Goal: Task Accomplishment & Management: Complete application form

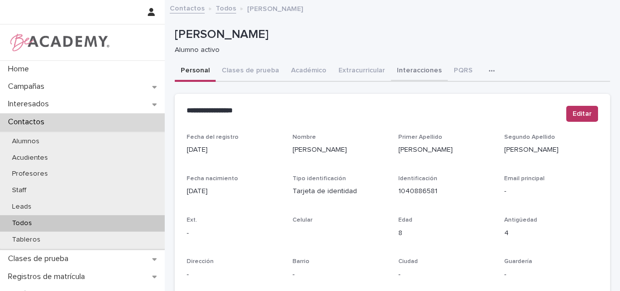
click at [415, 68] on button "Interacciones" at bounding box center [419, 71] width 57 height 21
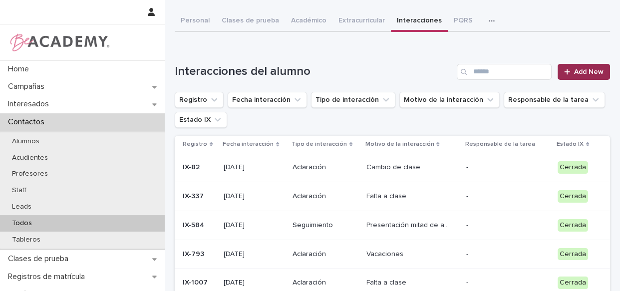
scroll to position [49, 0]
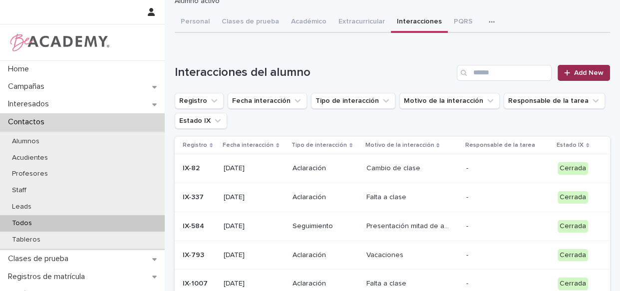
click at [565, 75] on icon at bounding box center [568, 72] width 6 height 7
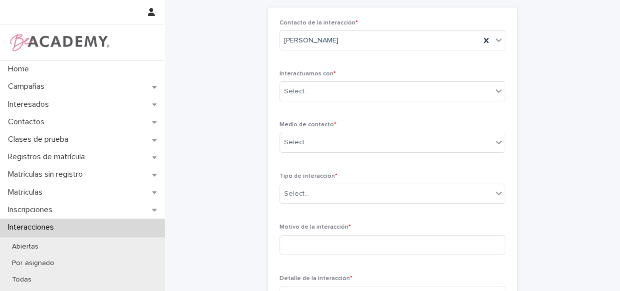
scroll to position [43, 0]
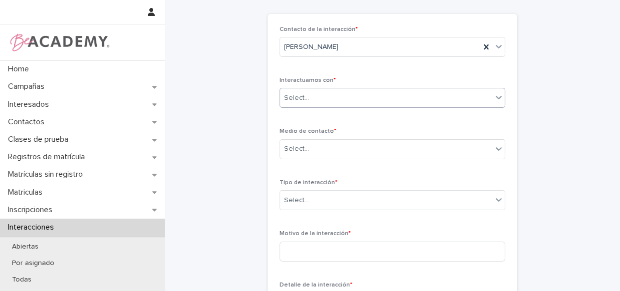
click at [344, 98] on div "Select..." at bounding box center [386, 98] width 212 height 16
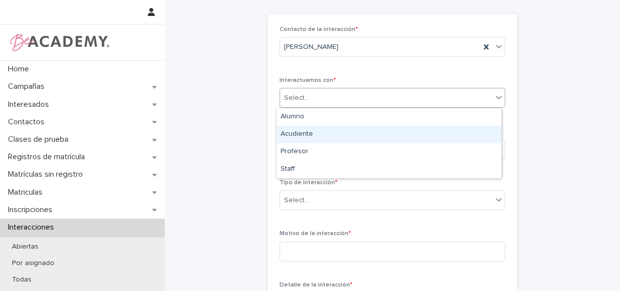
click at [297, 135] on div "Acudiente" at bounding box center [389, 134] width 225 height 17
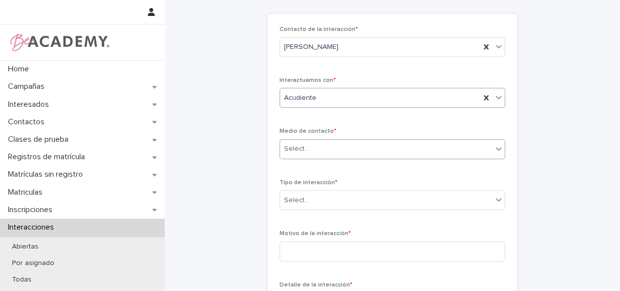
click at [297, 145] on div "Select..." at bounding box center [296, 149] width 25 height 10
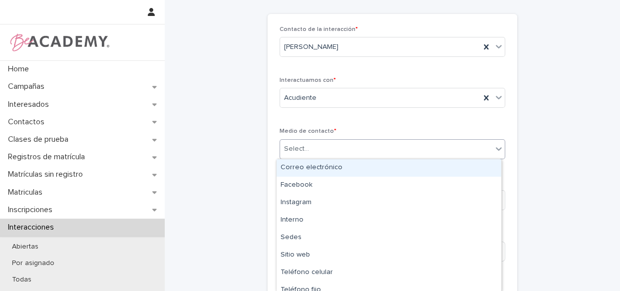
type input "*"
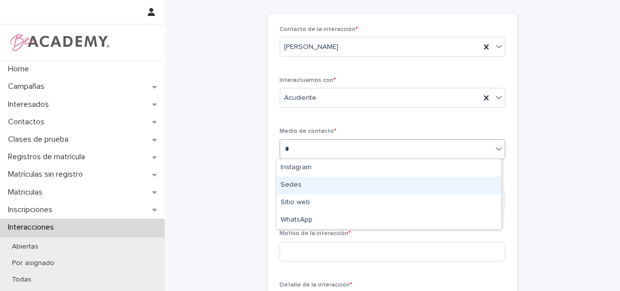
click at [307, 191] on div "Sedes" at bounding box center [389, 185] width 225 height 17
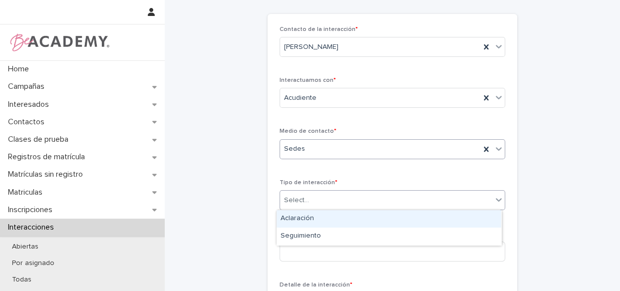
click at [307, 192] on div "Select..." at bounding box center [386, 200] width 212 height 16
click at [312, 220] on div "Aclaración" at bounding box center [389, 218] width 225 height 17
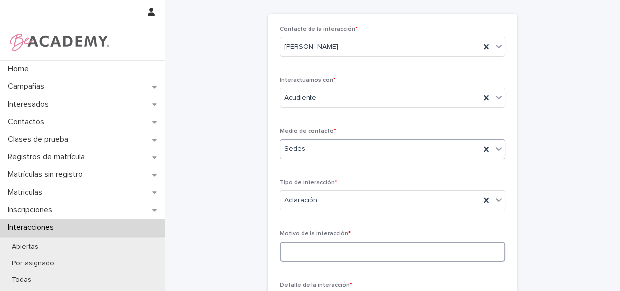
click at [308, 249] on input at bounding box center [393, 252] width 226 height 20
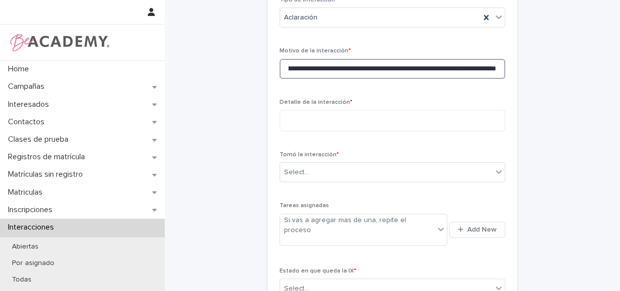
scroll to position [0, 113]
type input "**********"
drag, startPoint x: 495, startPoint y: 69, endPoint x: 210, endPoint y: 72, distance: 284.8
click at [210, 72] on div "**********" at bounding box center [393, 59] width 436 height 569
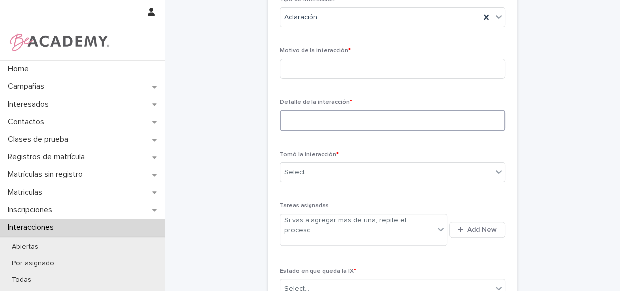
paste textarea "**********"
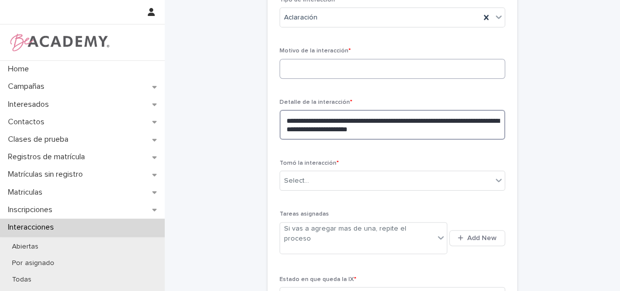
type textarea "**********"
click at [341, 64] on input "**********" at bounding box center [393, 69] width 226 height 20
type input "**********"
click at [424, 130] on textarea "**********" at bounding box center [393, 125] width 226 height 30
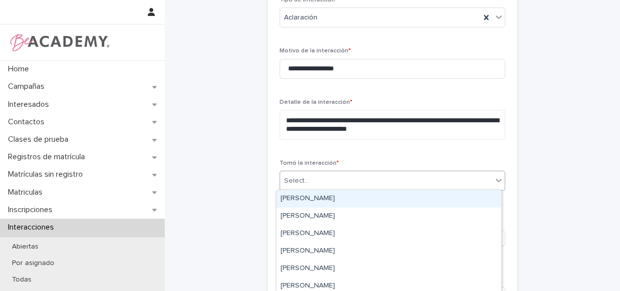
click at [373, 174] on div "Select..." at bounding box center [386, 181] width 212 height 16
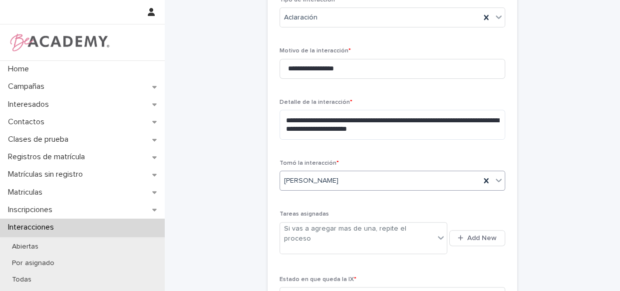
scroll to position [297, 0]
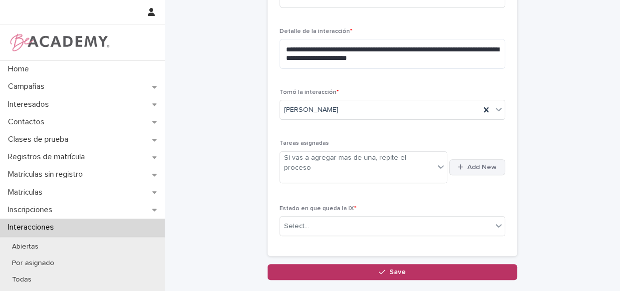
click at [458, 164] on icon "button" at bounding box center [460, 167] width 5 height 6
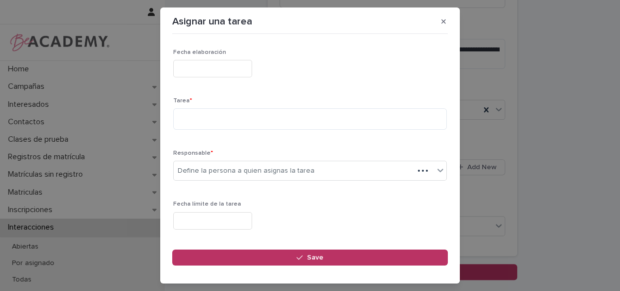
click at [194, 69] on input "text" at bounding box center [212, 68] width 79 height 17
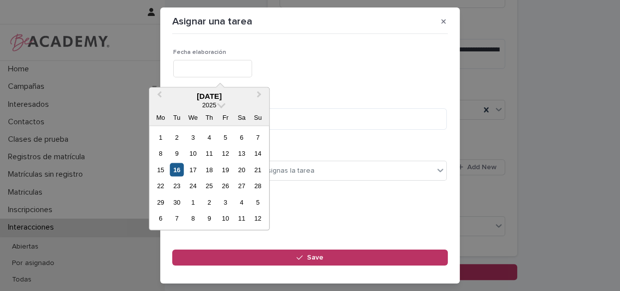
click at [177, 171] on div "16" at bounding box center [176, 169] width 13 height 13
type input "**********"
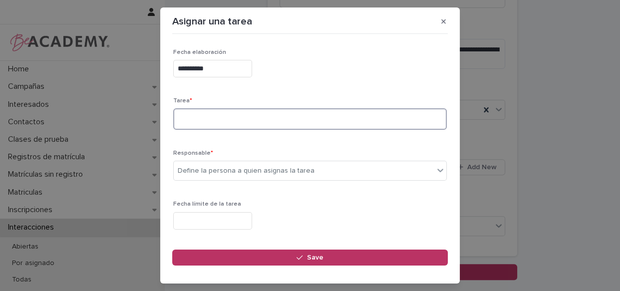
click at [226, 118] on textarea at bounding box center [310, 118] width 274 height 21
type textarea "**********"
click at [234, 173] on div "Define la persona a quien asignas la tarea" at bounding box center [246, 171] width 137 height 10
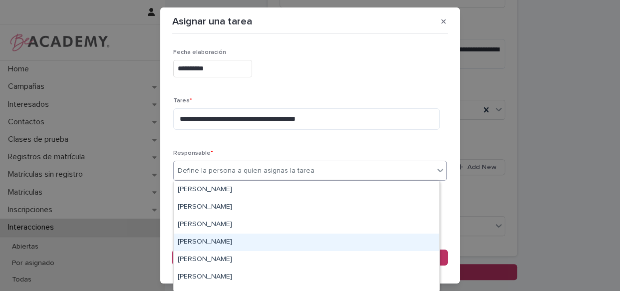
scroll to position [90, 0]
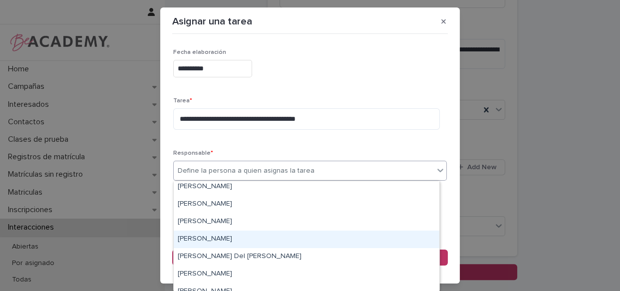
click at [214, 236] on div "Luis Escalante Velez" at bounding box center [307, 239] width 266 height 17
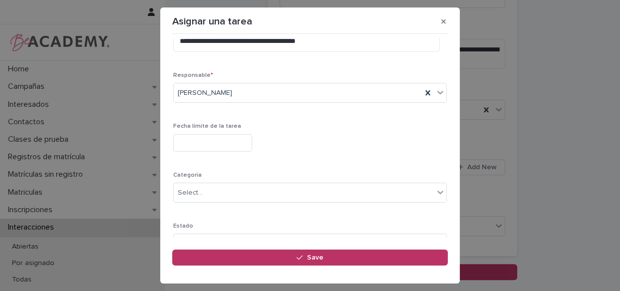
scroll to position [80, 0]
click at [233, 135] on input "text" at bounding box center [212, 140] width 79 height 17
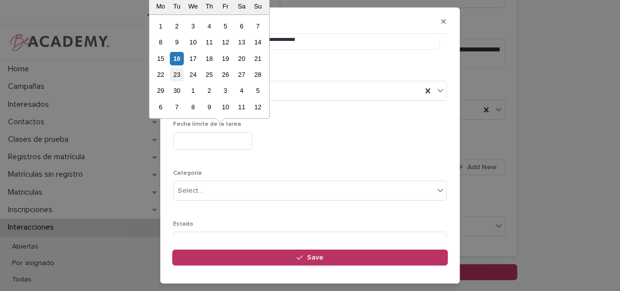
click at [175, 72] on div "23" at bounding box center [176, 74] width 13 height 13
type input "**********"
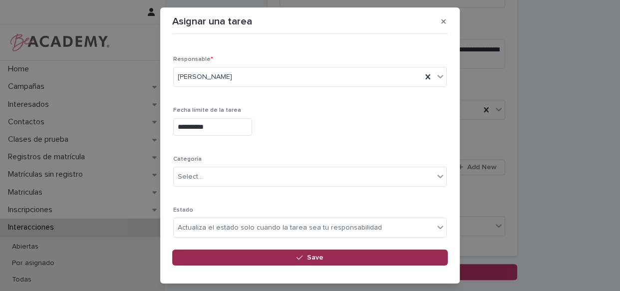
scroll to position [124, 0]
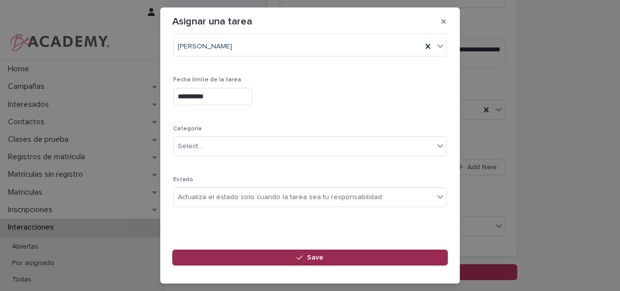
click at [285, 258] on button "Save" at bounding box center [310, 258] width 276 height 16
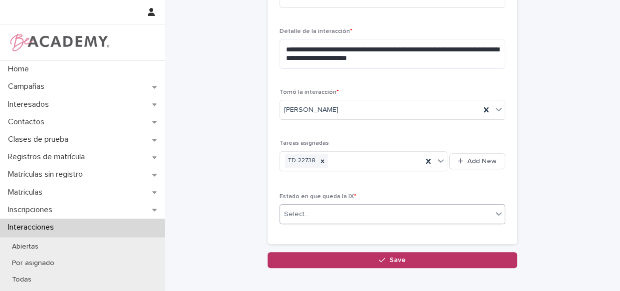
click at [344, 217] on div "Select..." at bounding box center [386, 214] width 212 height 16
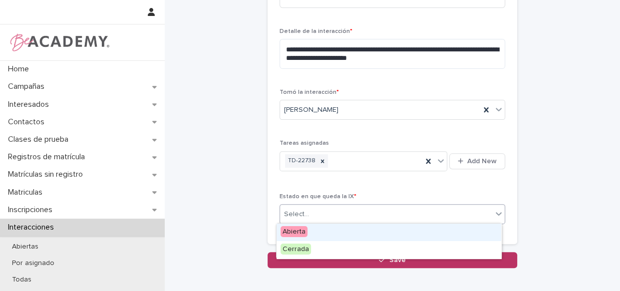
click at [326, 232] on div "Abierta" at bounding box center [389, 232] width 225 height 17
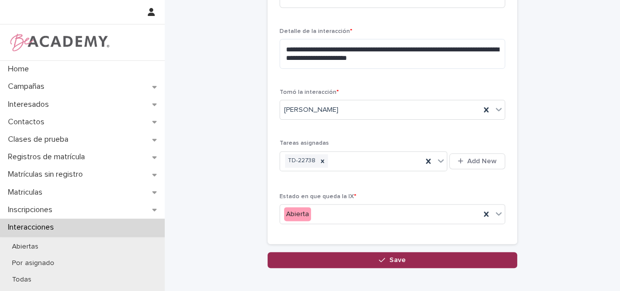
click at [352, 260] on button "Save" at bounding box center [393, 260] width 250 height 16
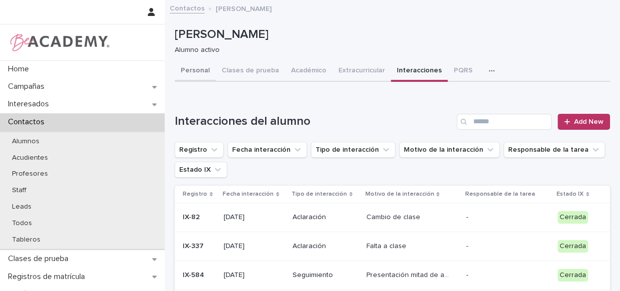
click at [201, 67] on button "Personal" at bounding box center [195, 71] width 41 height 21
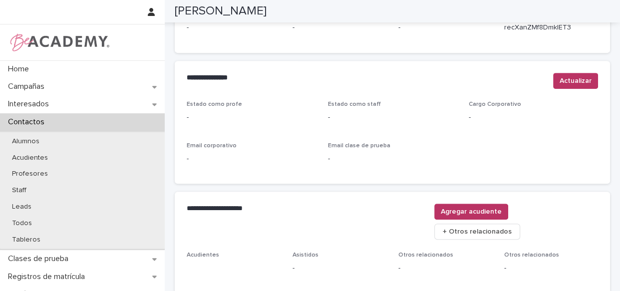
scroll to position [446, 0]
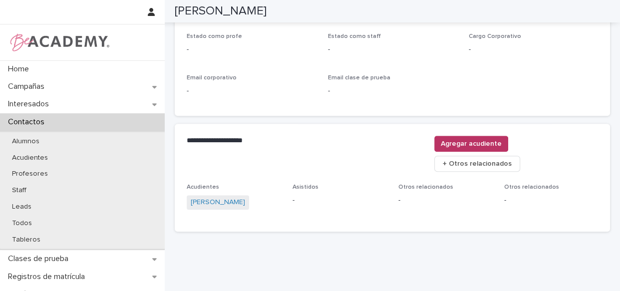
click at [214, 195] on span "Susana Ochoa Henao" at bounding box center [218, 202] width 62 height 14
click at [216, 197] on link "Susana Ochoa Henao" at bounding box center [218, 202] width 54 height 10
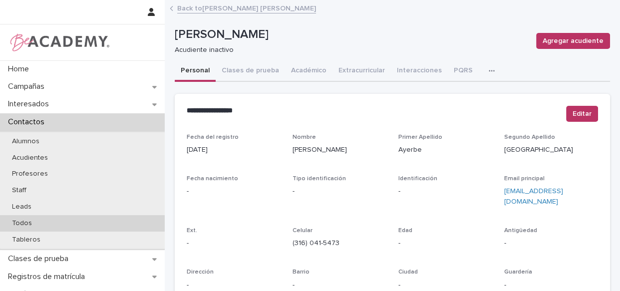
click at [32, 218] on div "Todos" at bounding box center [82, 223] width 165 height 16
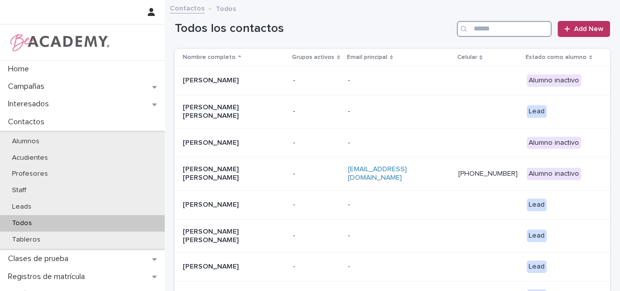
click at [475, 32] on input "Search" at bounding box center [504, 29] width 95 height 16
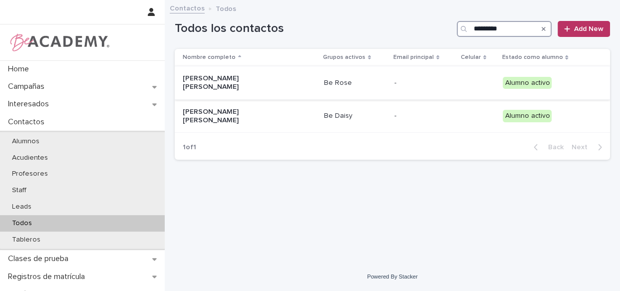
type input "*********"
click at [298, 81] on div "[PERSON_NAME] [PERSON_NAME]" at bounding box center [249, 82] width 133 height 25
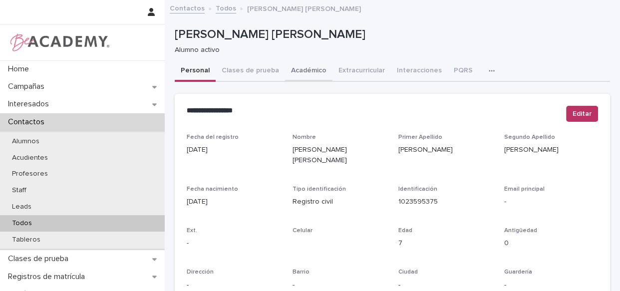
click at [309, 72] on button "Académico" at bounding box center [308, 71] width 47 height 21
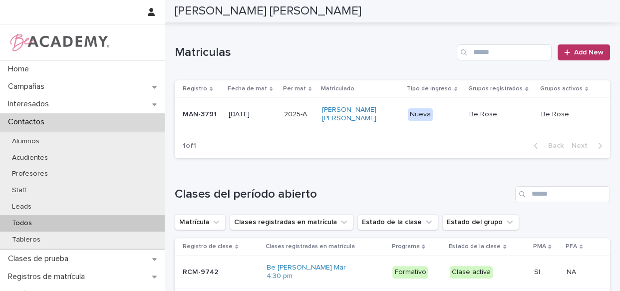
scroll to position [242, 0]
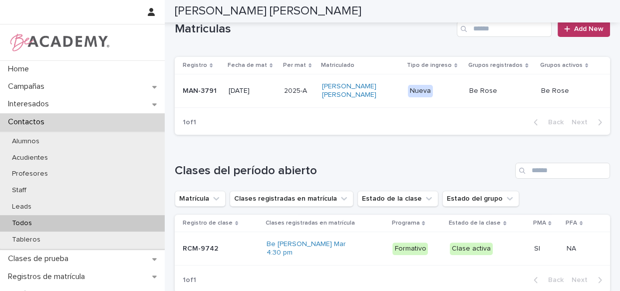
click at [393, 103] on div "[PERSON_NAME] [PERSON_NAME]" at bounding box center [361, 90] width 78 height 25
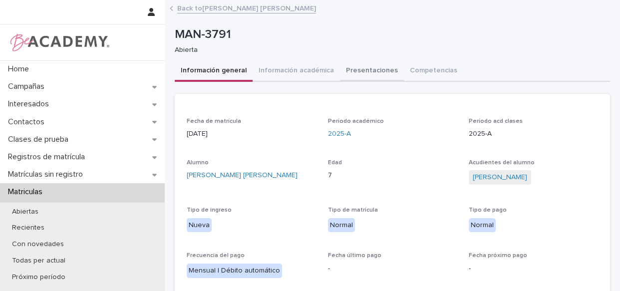
click at [376, 65] on button "Presentaciones" at bounding box center [372, 71] width 64 height 21
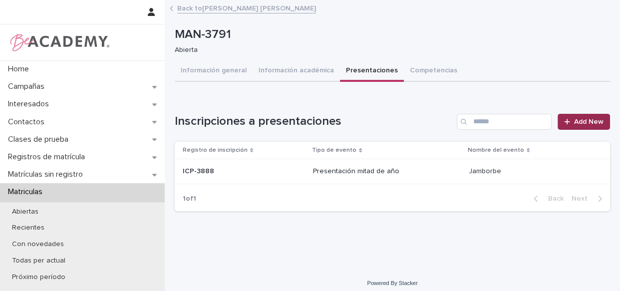
click at [589, 123] on span "Add New" at bounding box center [589, 121] width 29 height 7
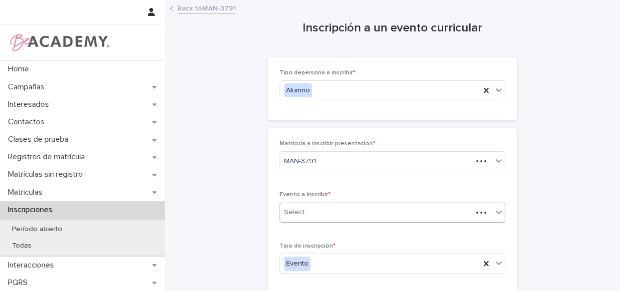
click at [326, 210] on div "Select..." at bounding box center [376, 212] width 192 height 16
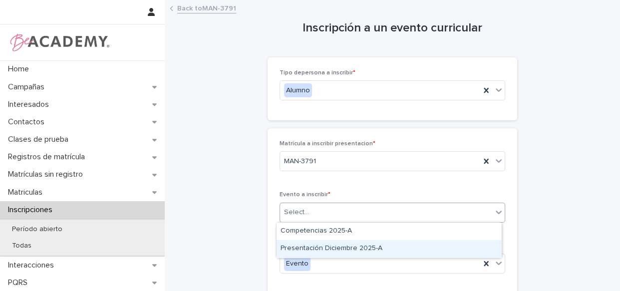
drag, startPoint x: 330, startPoint y: 239, endPoint x: 331, endPoint y: 251, distance: 12.5
click at [331, 251] on div "Presentación Diciembre 2025-A" at bounding box center [389, 248] width 225 height 17
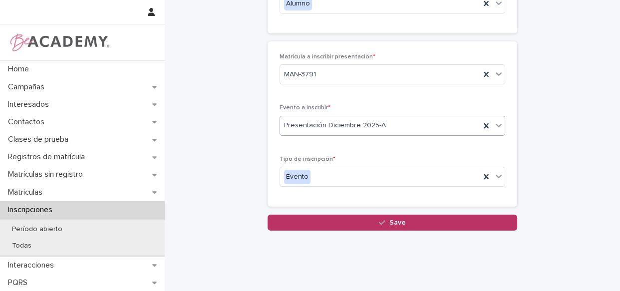
scroll to position [104, 0]
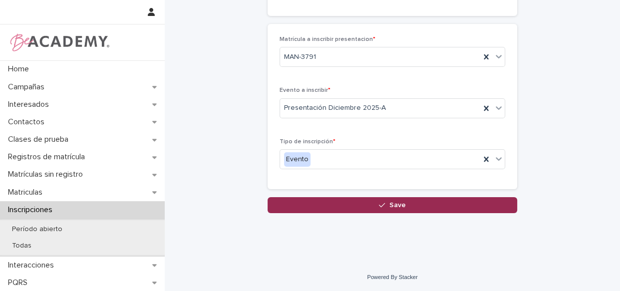
click at [399, 210] on button "Save" at bounding box center [393, 205] width 250 height 16
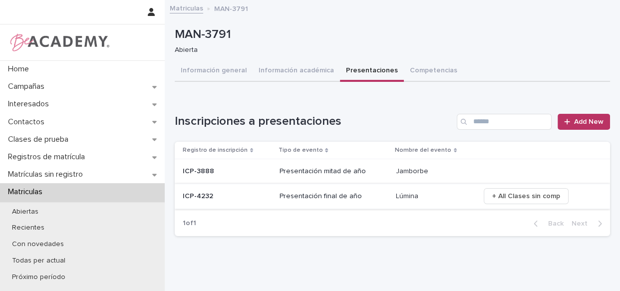
click at [493, 192] on span "+ All Clases sin comp" at bounding box center [527, 196] width 68 height 10
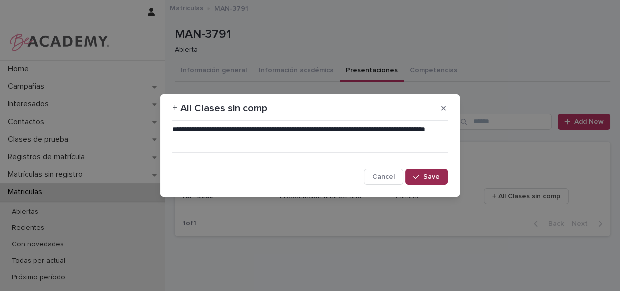
click at [426, 175] on span "Save" at bounding box center [432, 176] width 16 height 7
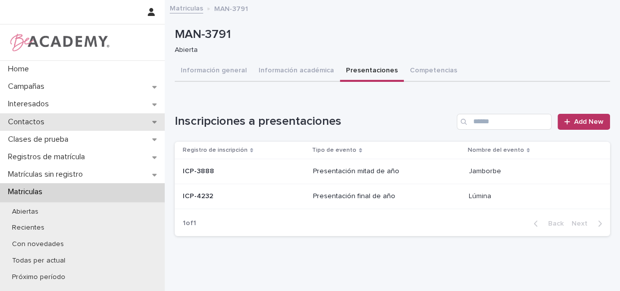
click at [32, 124] on p "Contactos" at bounding box center [28, 121] width 48 height 9
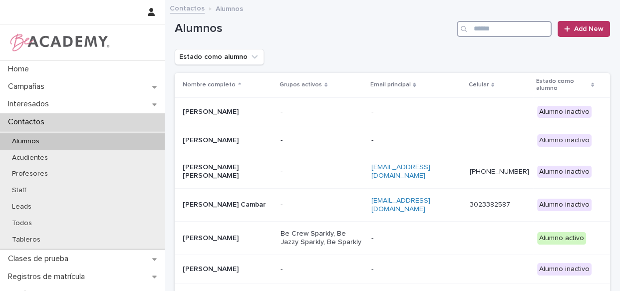
click at [489, 31] on input "Search" at bounding box center [504, 29] width 95 height 16
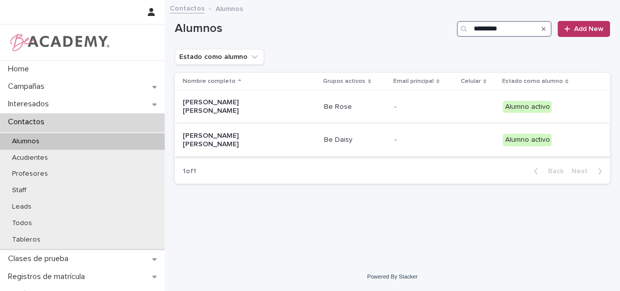
type input "*********"
click at [366, 142] on td "Be Daisy" at bounding box center [355, 139] width 70 height 33
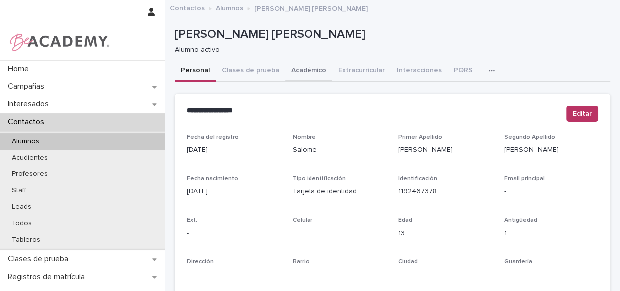
click at [315, 75] on button "Académico" at bounding box center [308, 71] width 47 height 21
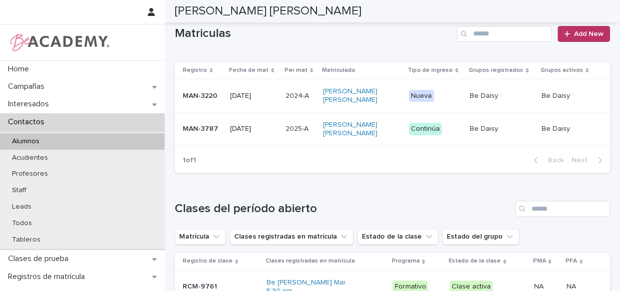
scroll to position [267, 0]
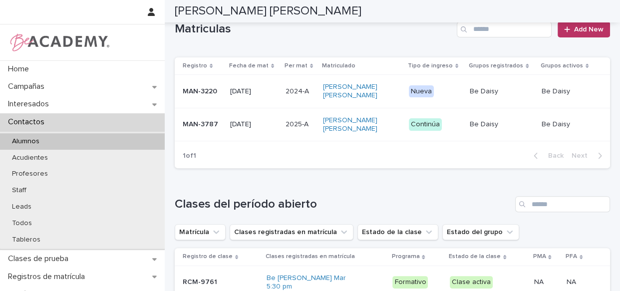
click at [451, 131] on p "Continúa" at bounding box center [435, 124] width 53 height 12
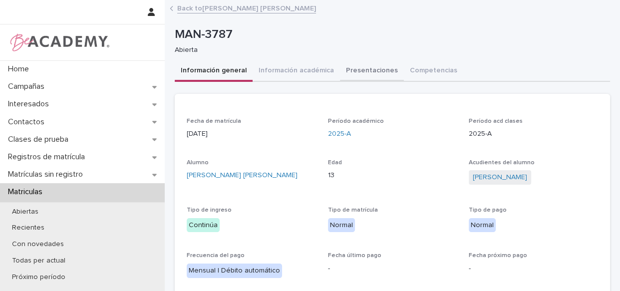
click at [359, 74] on button "Presentaciones" at bounding box center [372, 71] width 64 height 21
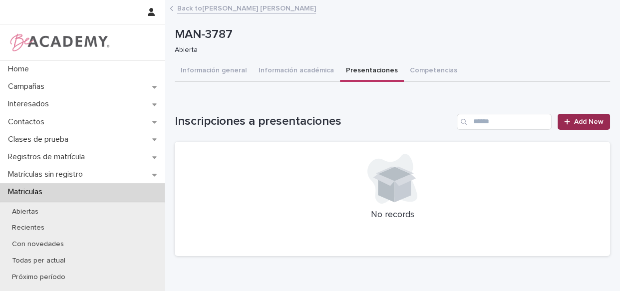
click at [567, 119] on div at bounding box center [570, 121] width 10 height 7
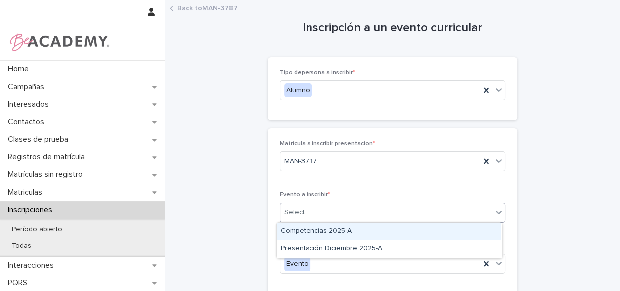
click at [325, 212] on div "Select..." at bounding box center [386, 212] width 212 height 16
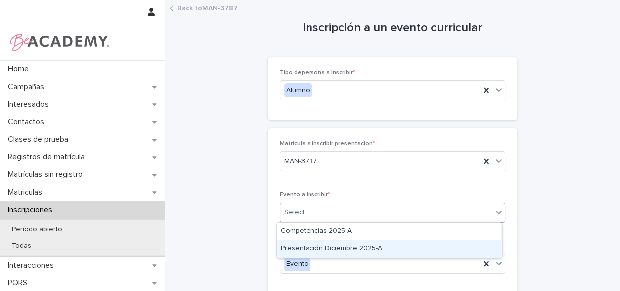
click at [330, 249] on div "Presentación Diciembre 2025-A" at bounding box center [389, 248] width 225 height 17
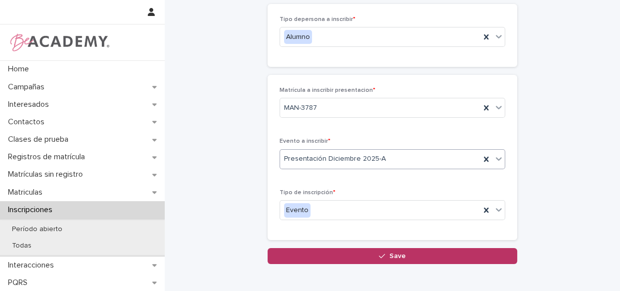
scroll to position [93, 0]
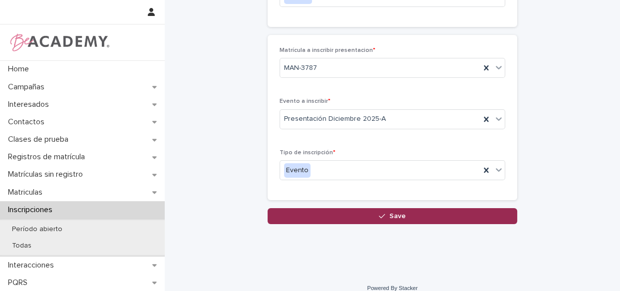
click at [379, 220] on button "Save" at bounding box center [393, 216] width 250 height 16
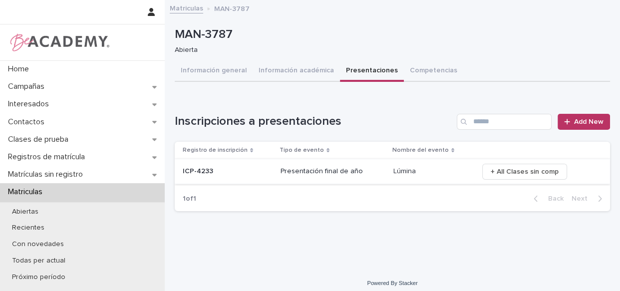
click at [498, 168] on span "+ All Clases sin comp" at bounding box center [525, 172] width 68 height 10
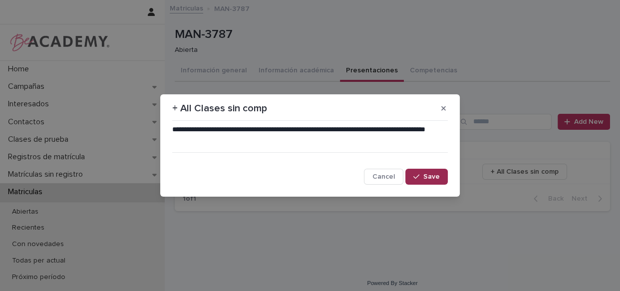
click at [440, 178] on span "Save" at bounding box center [432, 176] width 16 height 7
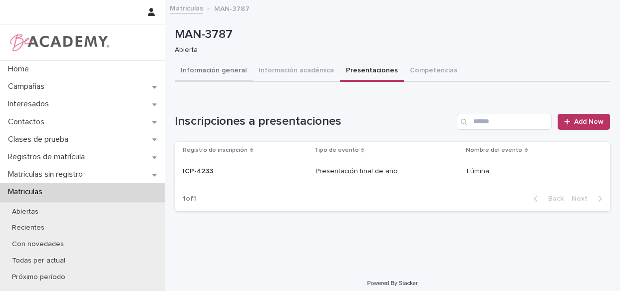
click at [241, 75] on button "Información general" at bounding box center [214, 71] width 78 height 21
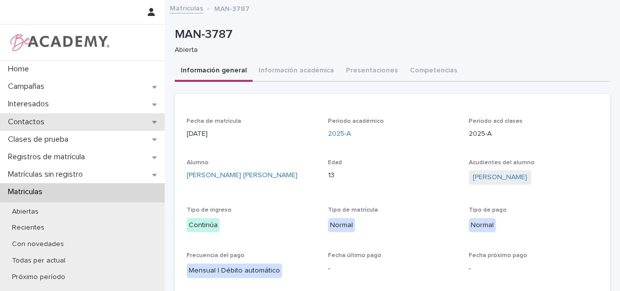
click at [52, 119] on div "Contactos" at bounding box center [82, 121] width 165 height 17
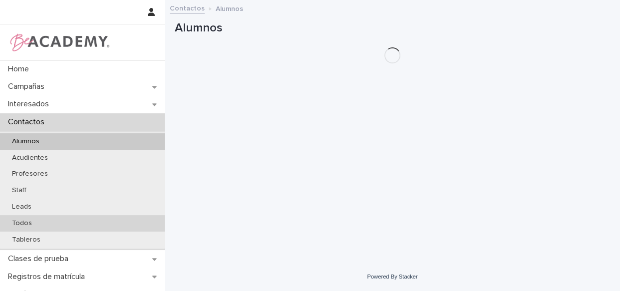
click at [16, 219] on p "Todos" at bounding box center [22, 223] width 36 height 8
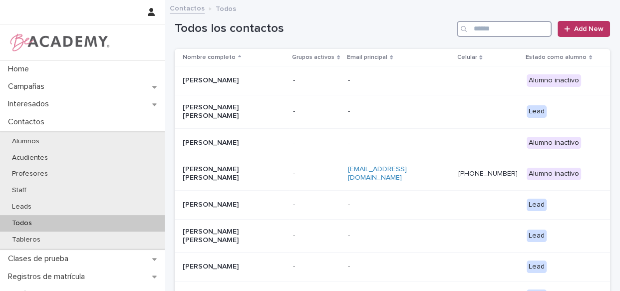
click at [485, 22] on input "Search" at bounding box center [504, 29] width 95 height 16
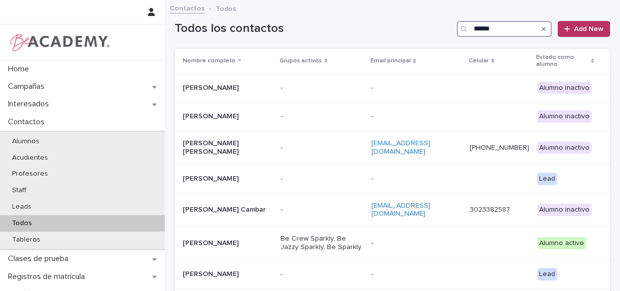
type input "*******"
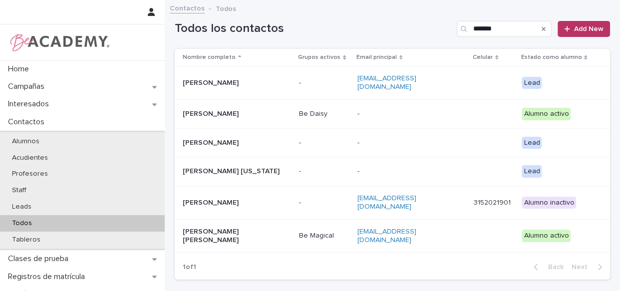
click at [354, 109] on td "-" at bounding box center [412, 113] width 116 height 29
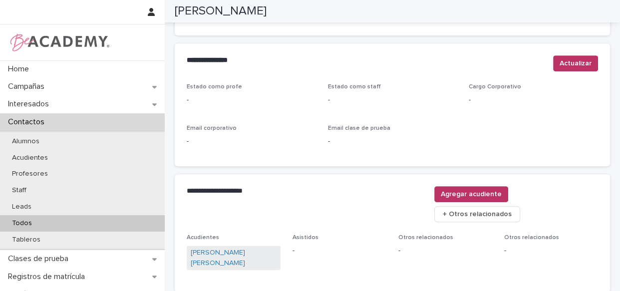
scroll to position [396, 0]
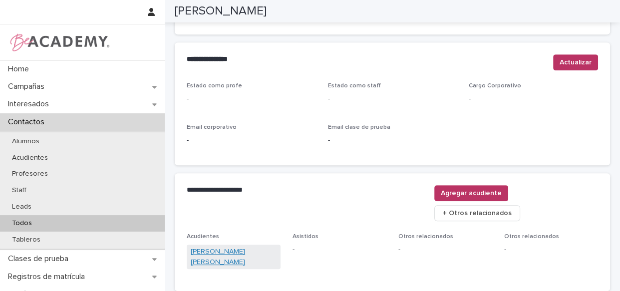
click at [234, 247] on link "[PERSON_NAME] [PERSON_NAME]" at bounding box center [234, 257] width 86 height 21
